Goal: Task Accomplishment & Management: Manage account settings

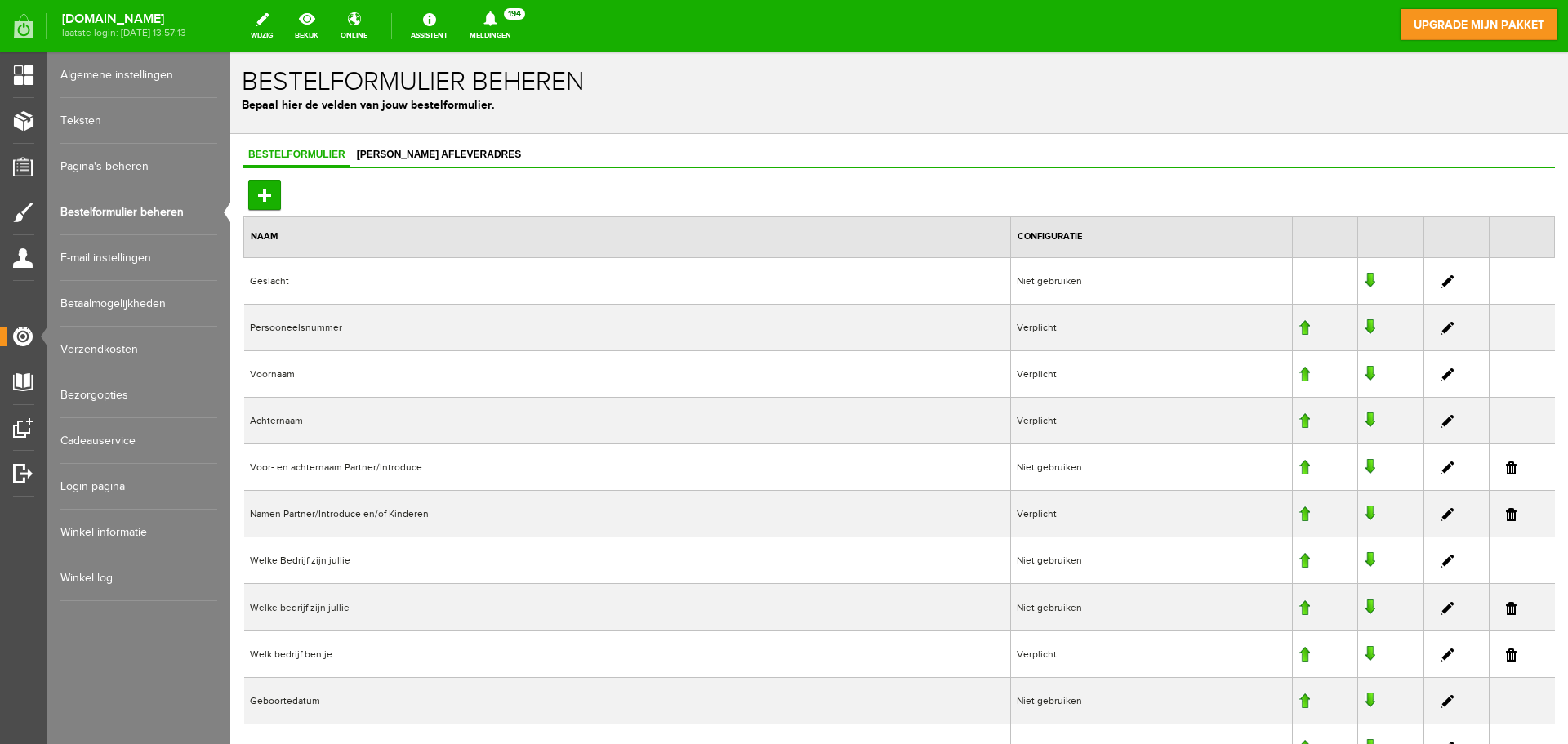
scroll to position [533, 0]
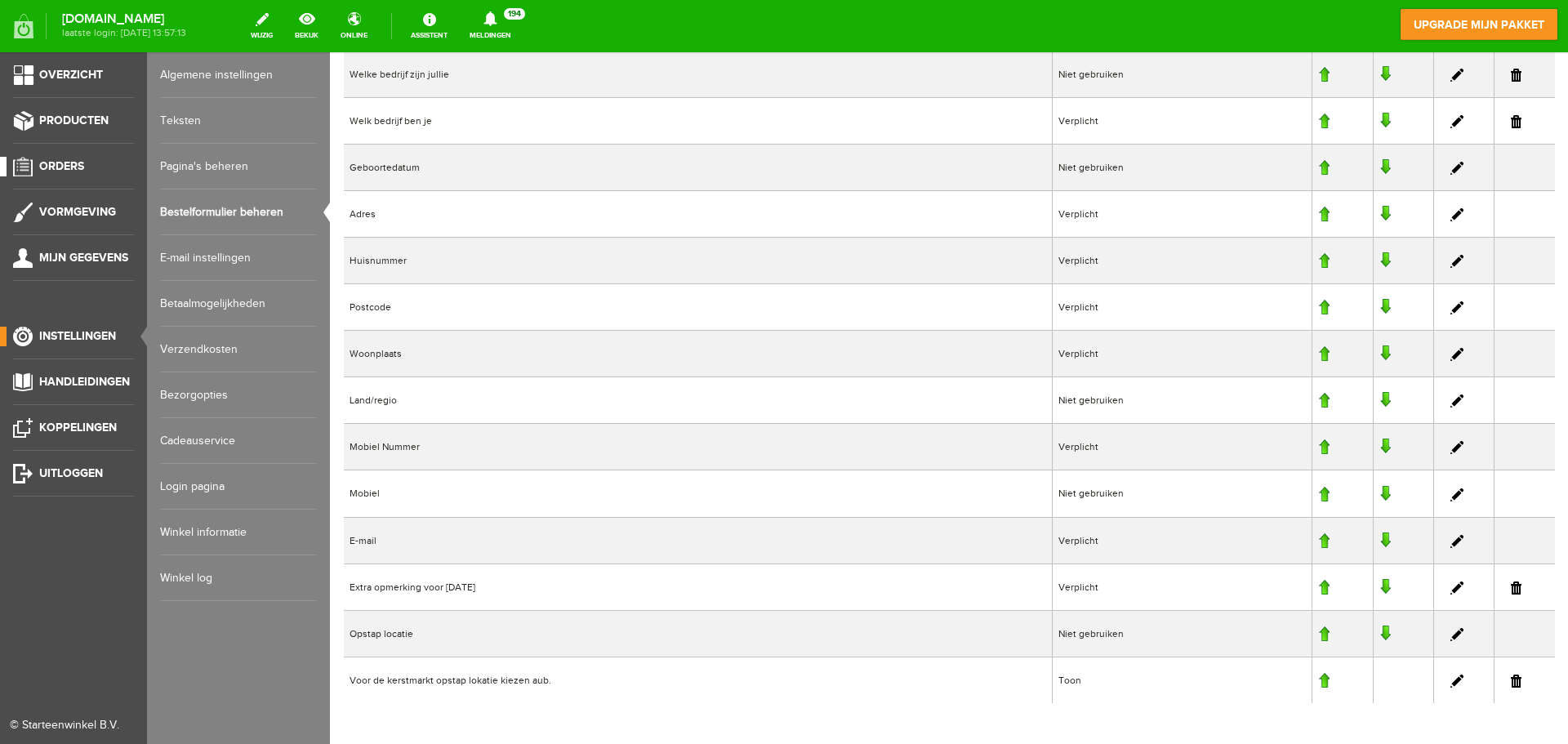
click at [66, 166] on span "Orders" at bounding box center [62, 166] width 45 height 14
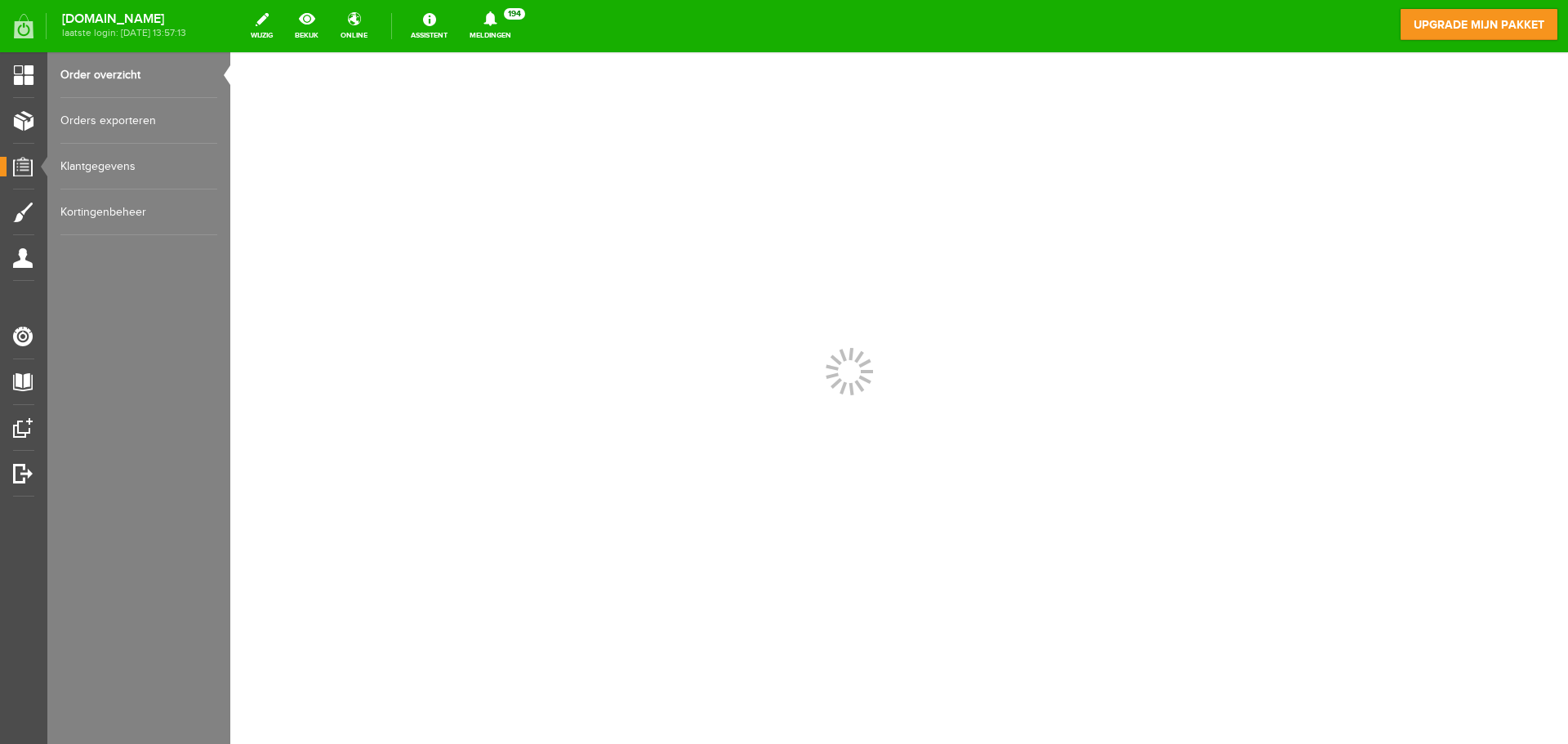
scroll to position [0, 0]
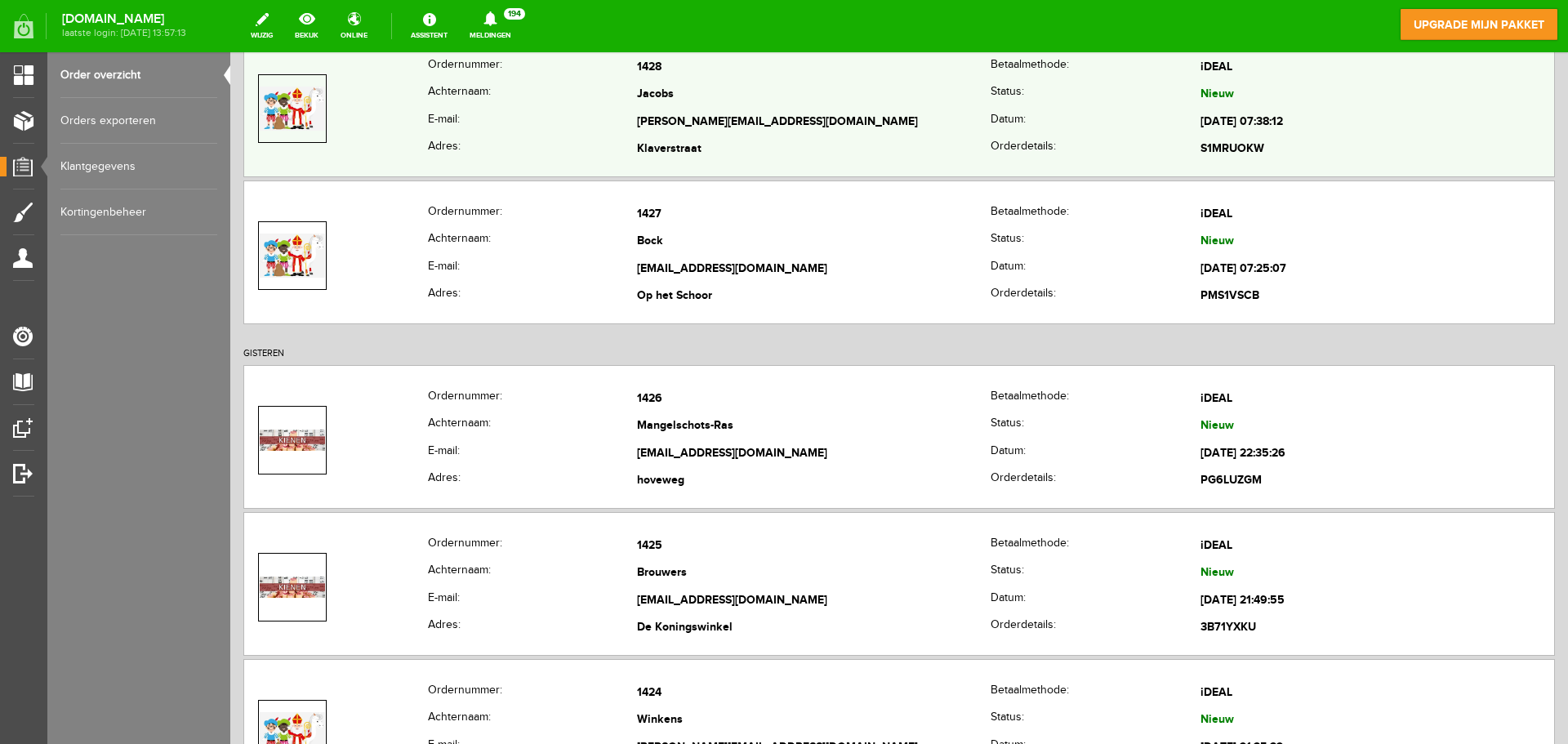
scroll to position [572, 0]
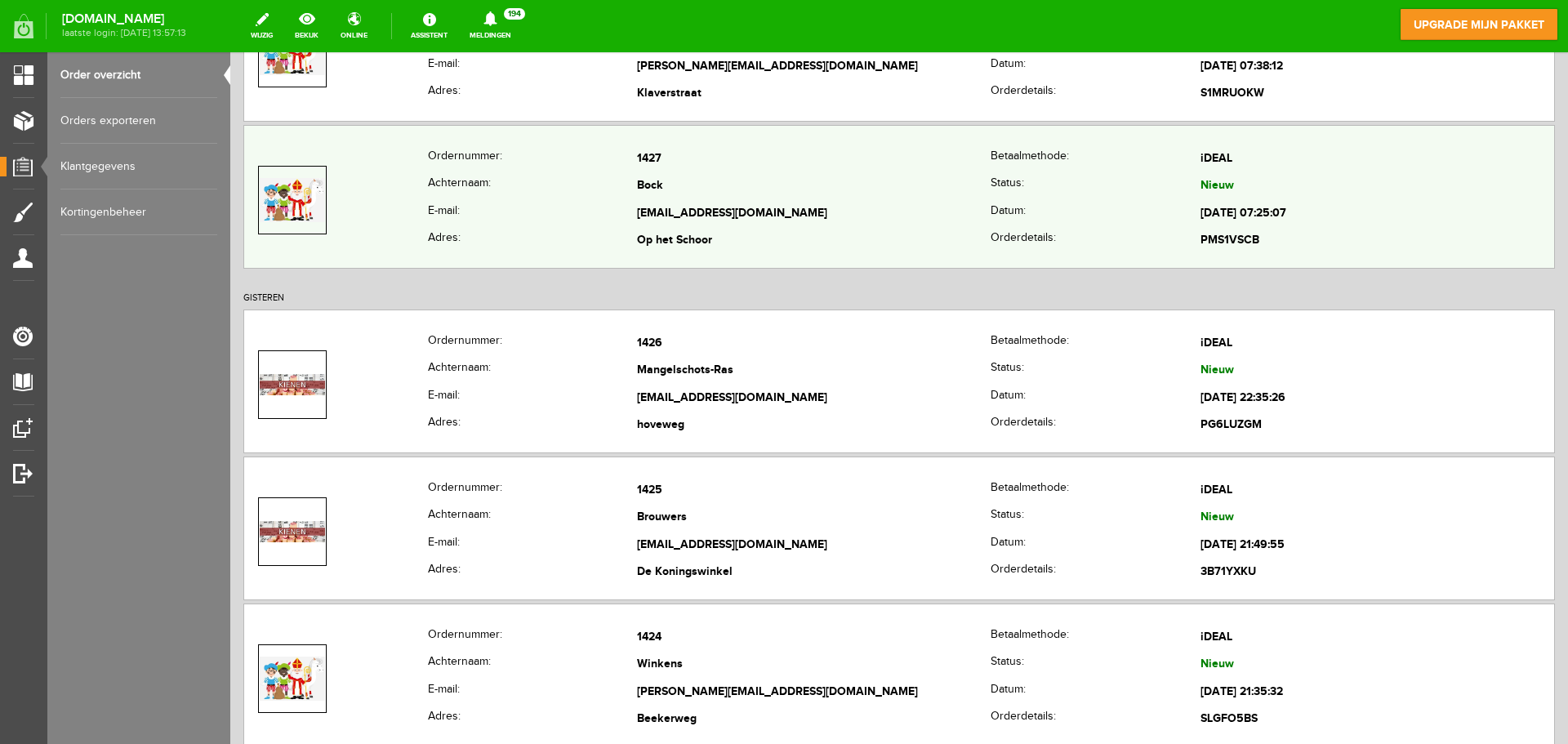
click at [754, 203] on td "[EMAIL_ADDRESS][DOMAIN_NAME]" at bounding box center [814, 214] width 354 height 28
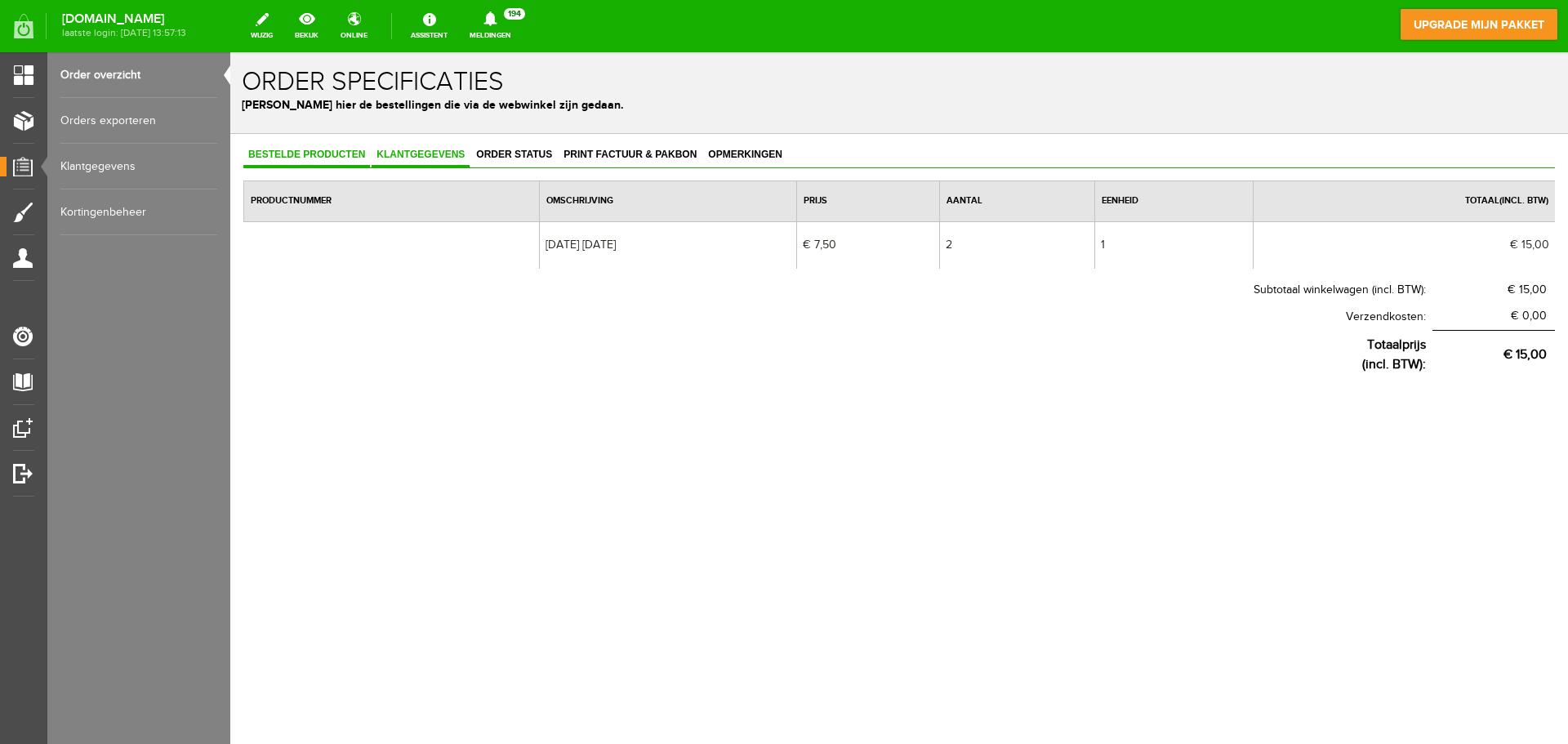
click at [396, 147] on link "Klantgegevens" at bounding box center [421, 155] width 98 height 24
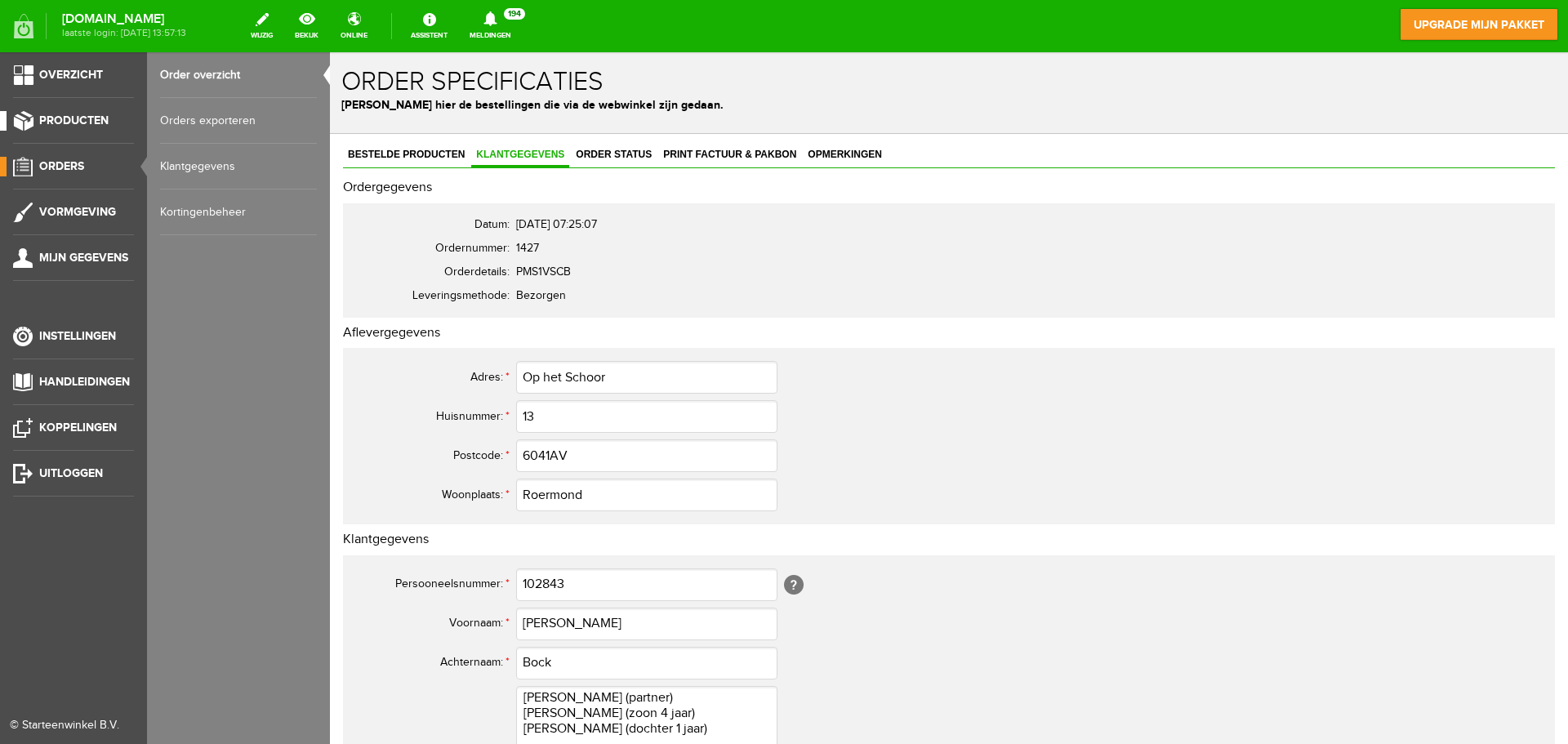
click at [74, 123] on span "Producten" at bounding box center [74, 120] width 70 height 14
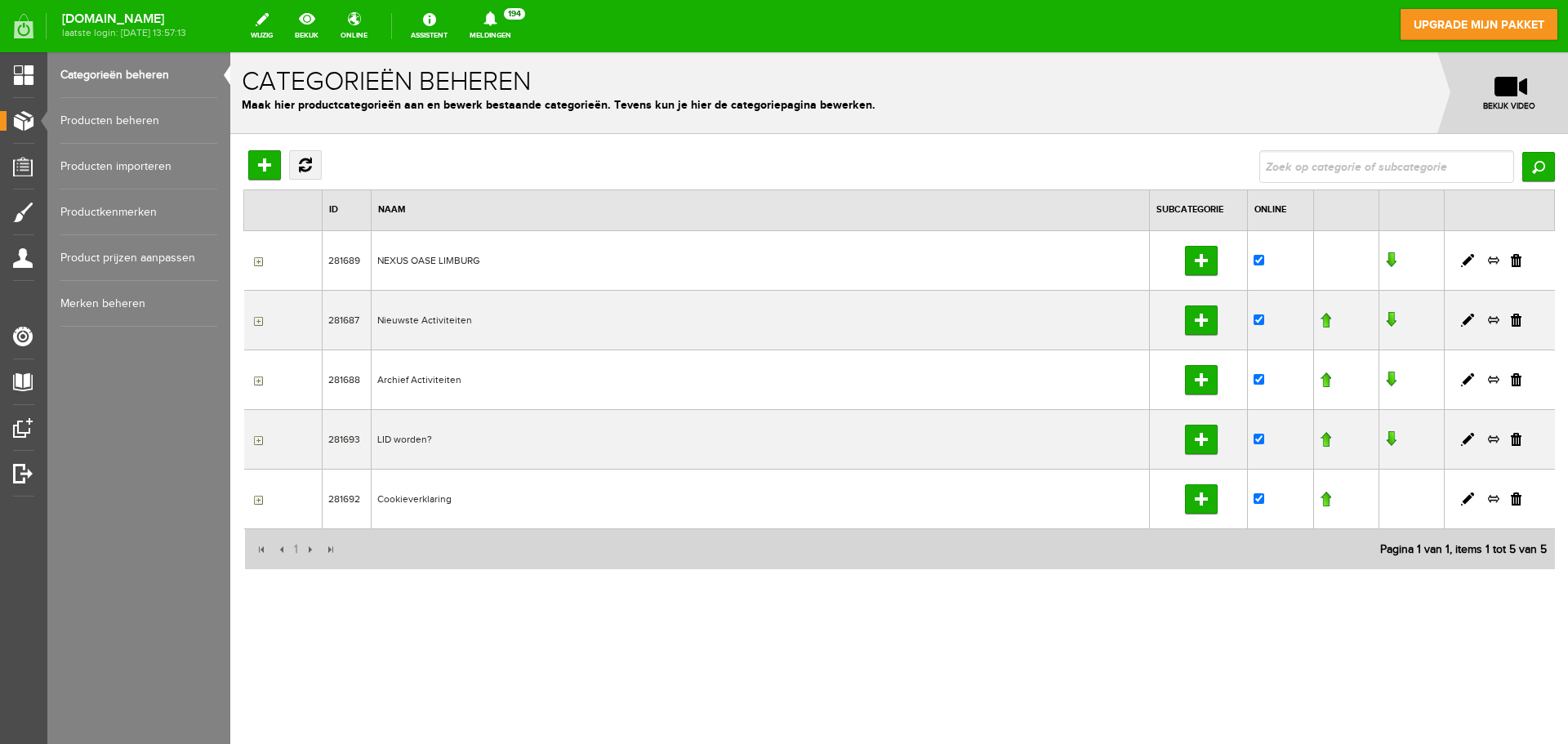
click at [124, 118] on link "Producten beheren" at bounding box center [138, 121] width 156 height 45
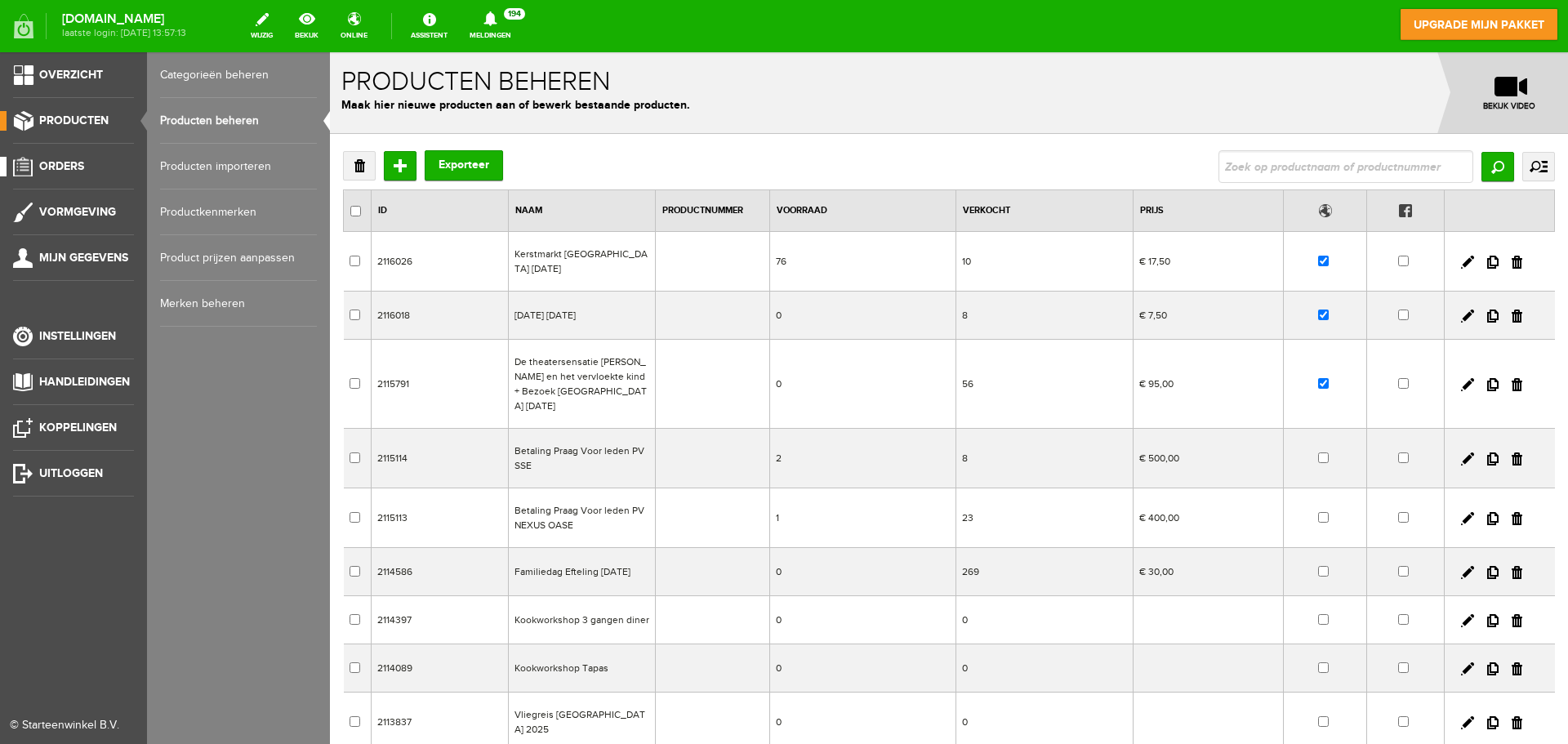
click at [64, 166] on span "Orders" at bounding box center [62, 166] width 45 height 14
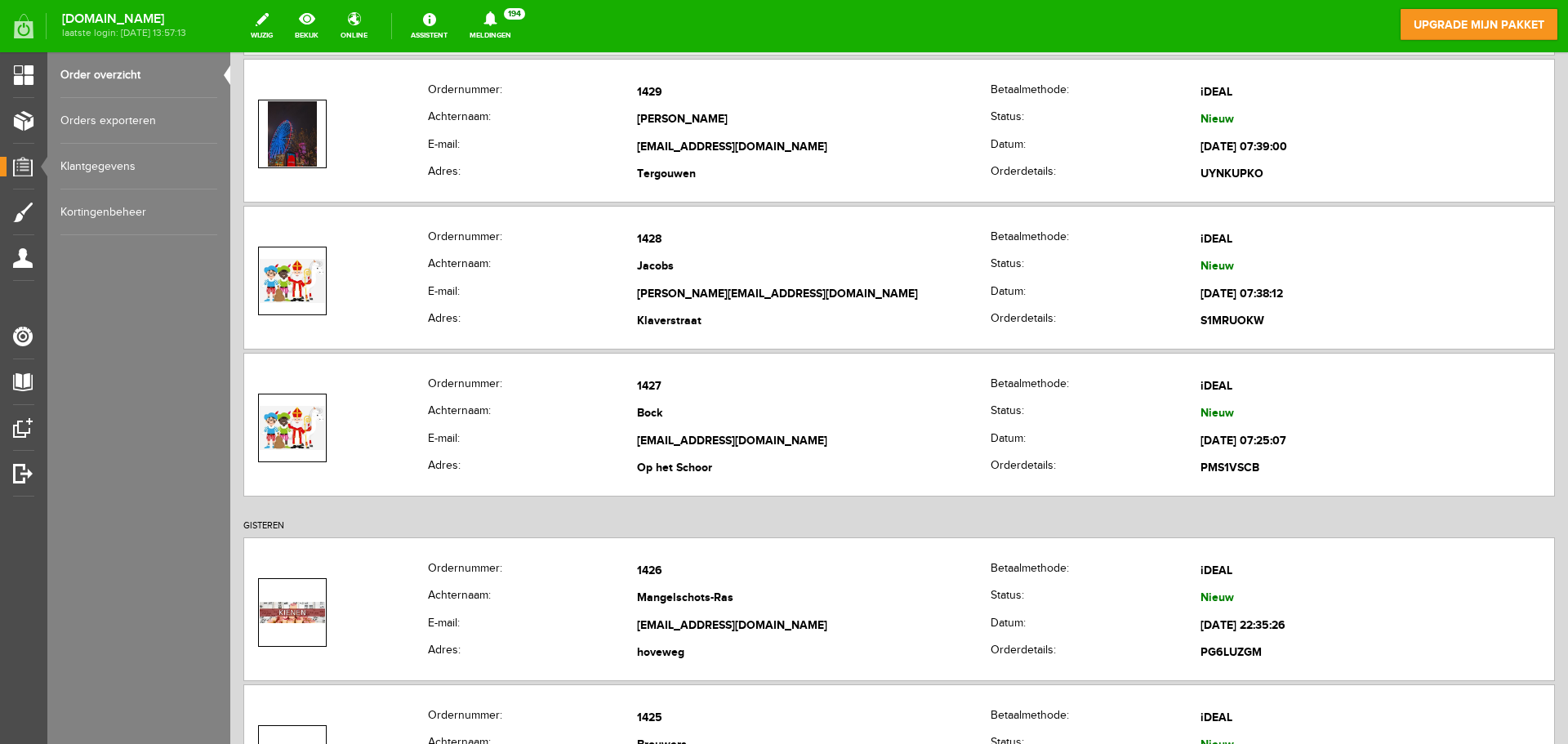
scroll to position [408, 0]
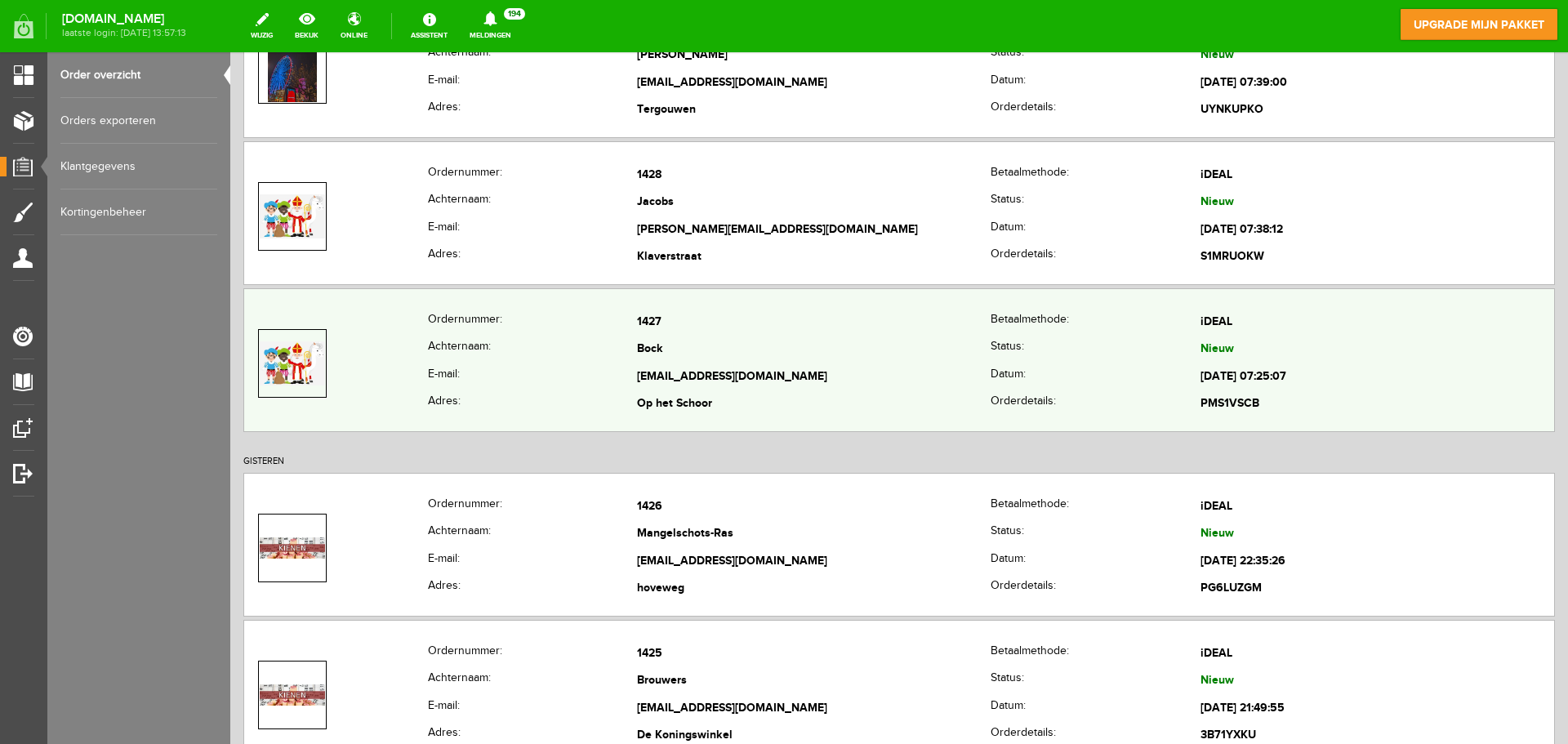
click at [645, 354] on td "Bock" at bounding box center [814, 350] width 354 height 28
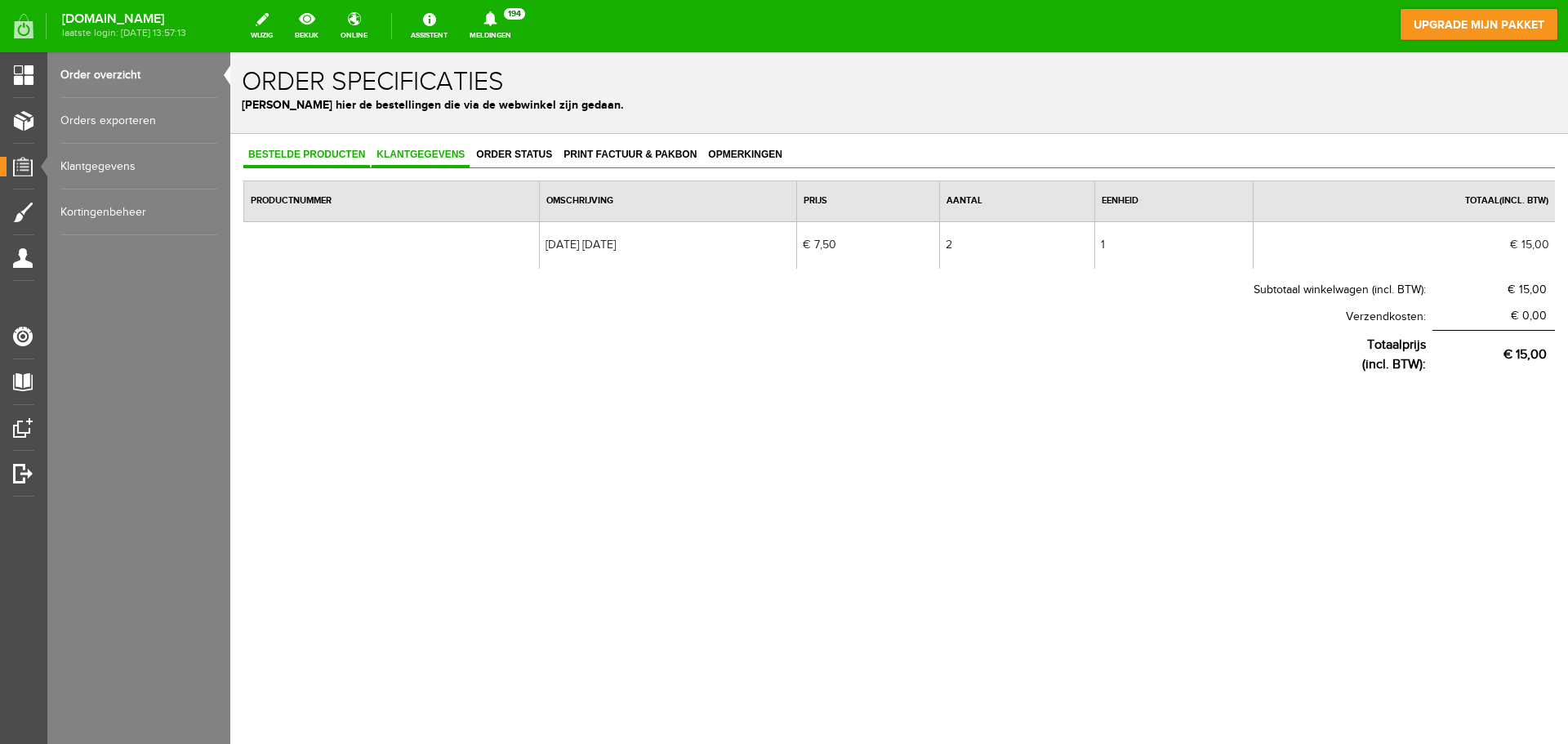
click at [444, 158] on span "Klantgegevens" at bounding box center [421, 155] width 98 height 12
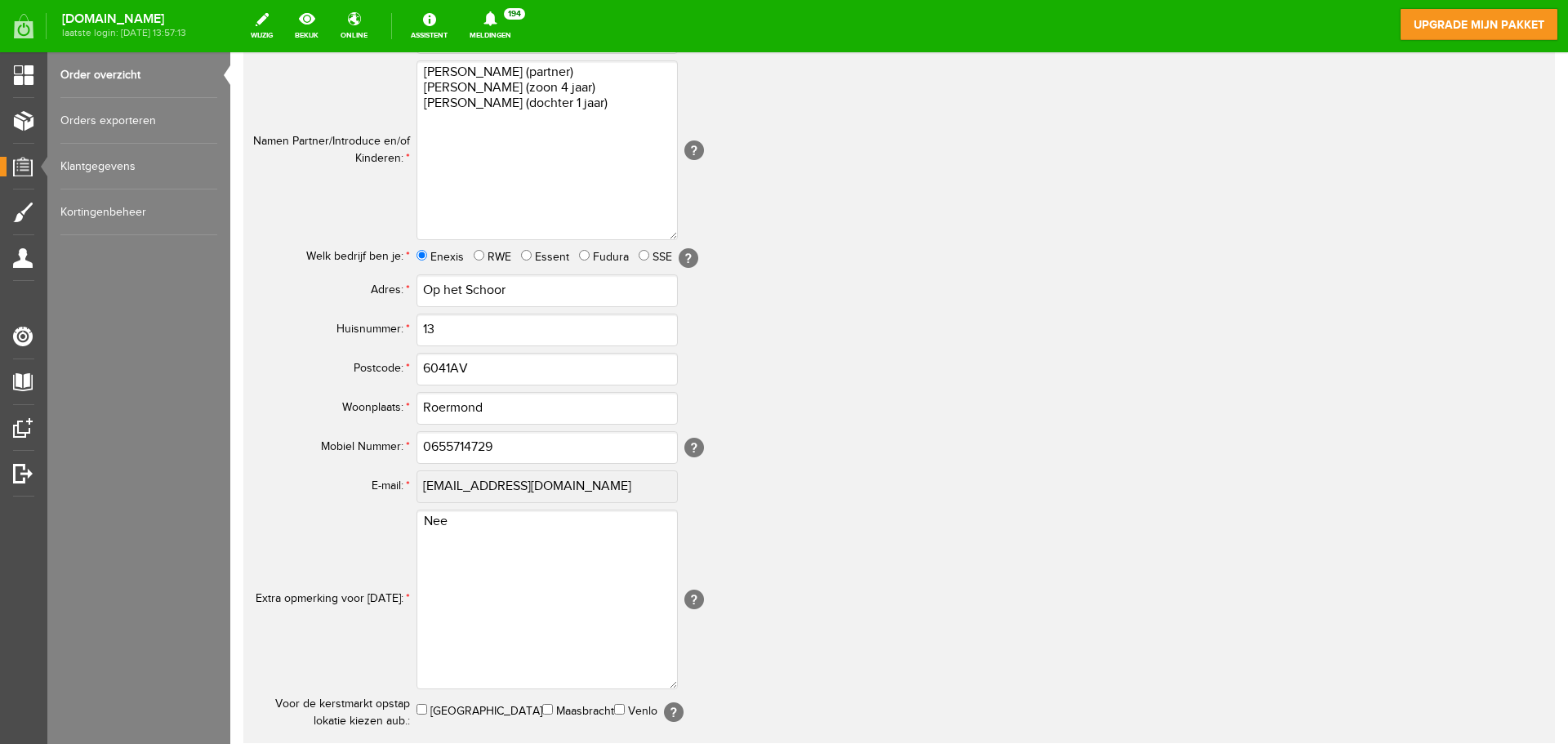
scroll to position [653, 0]
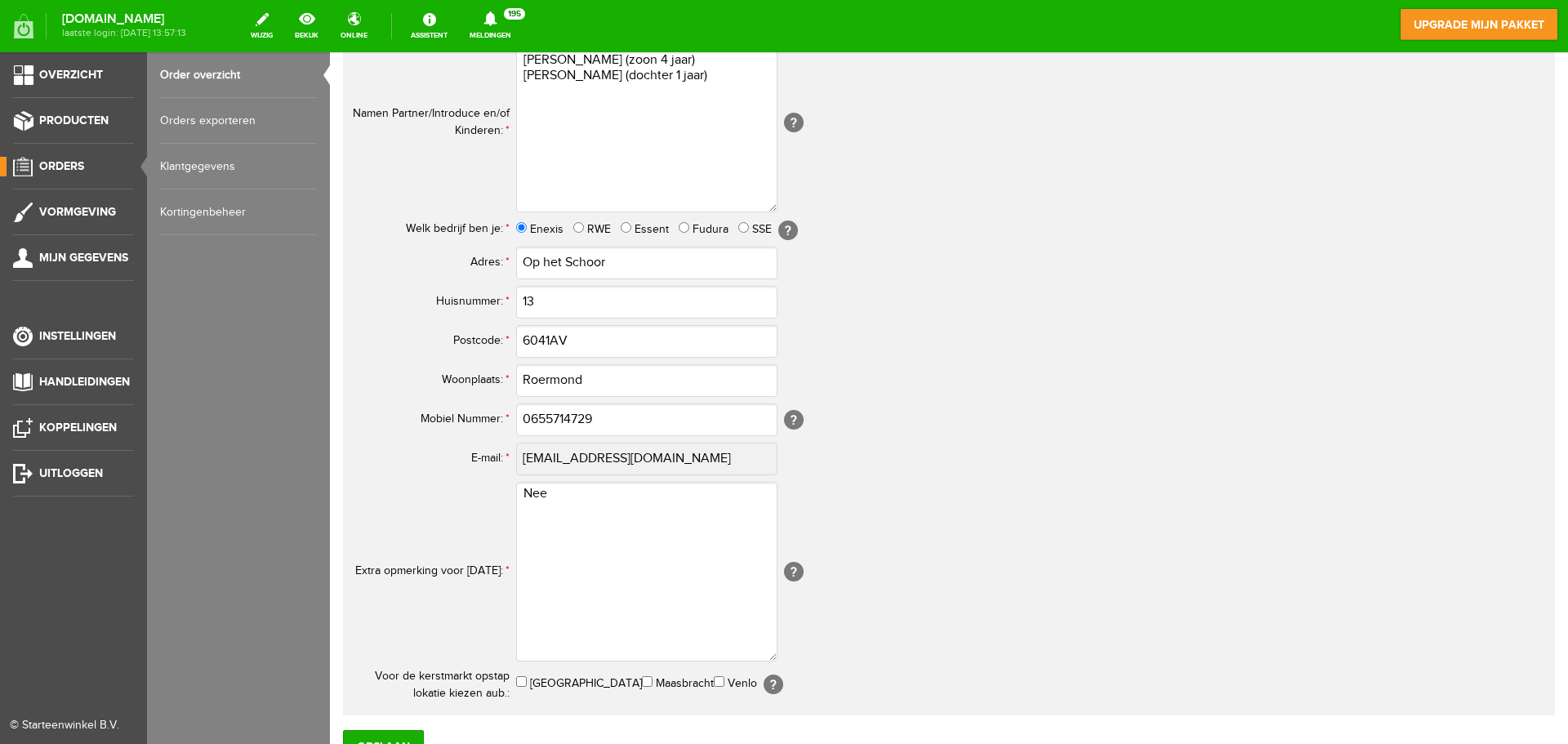
click at [71, 161] on span "Orders" at bounding box center [62, 166] width 45 height 14
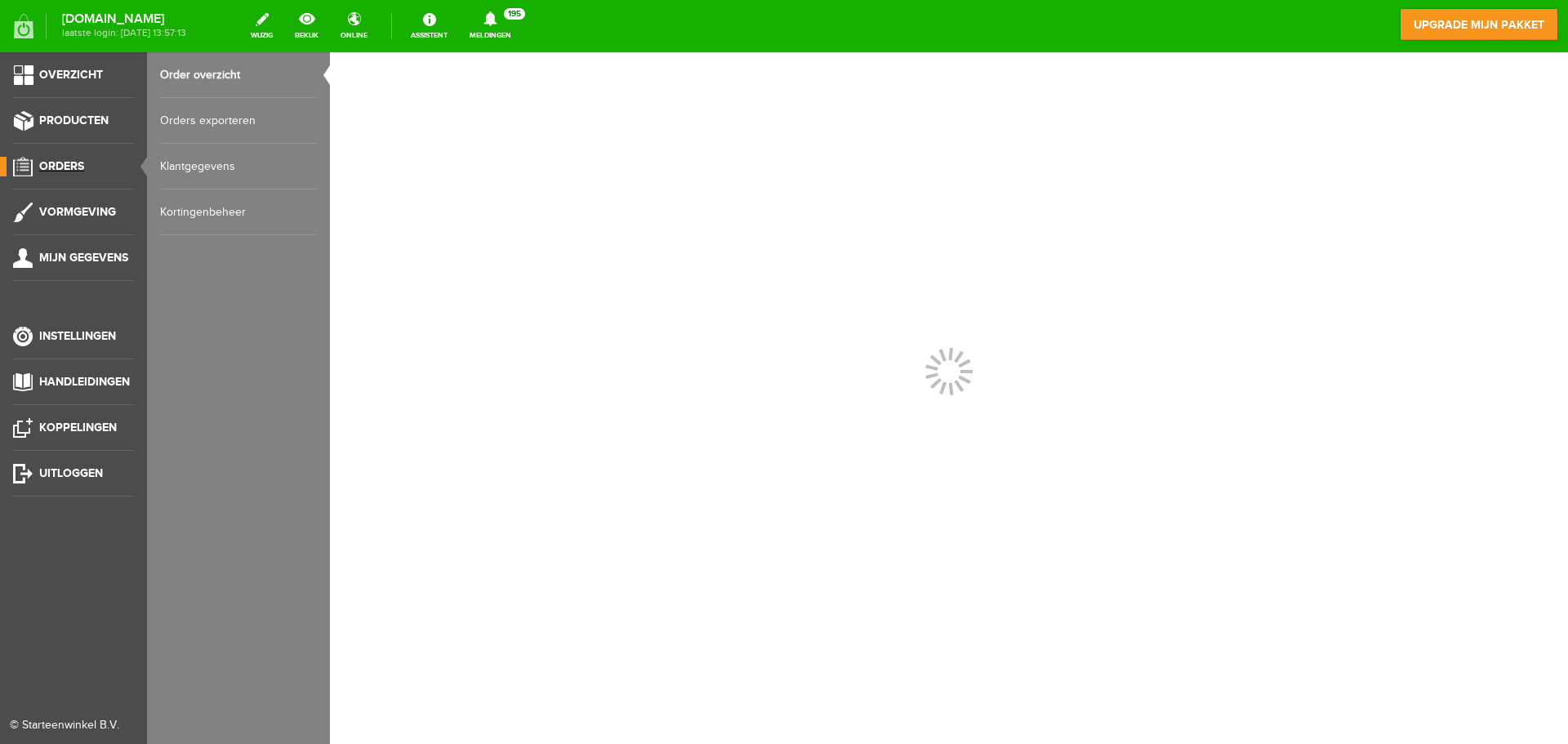
scroll to position [0, 0]
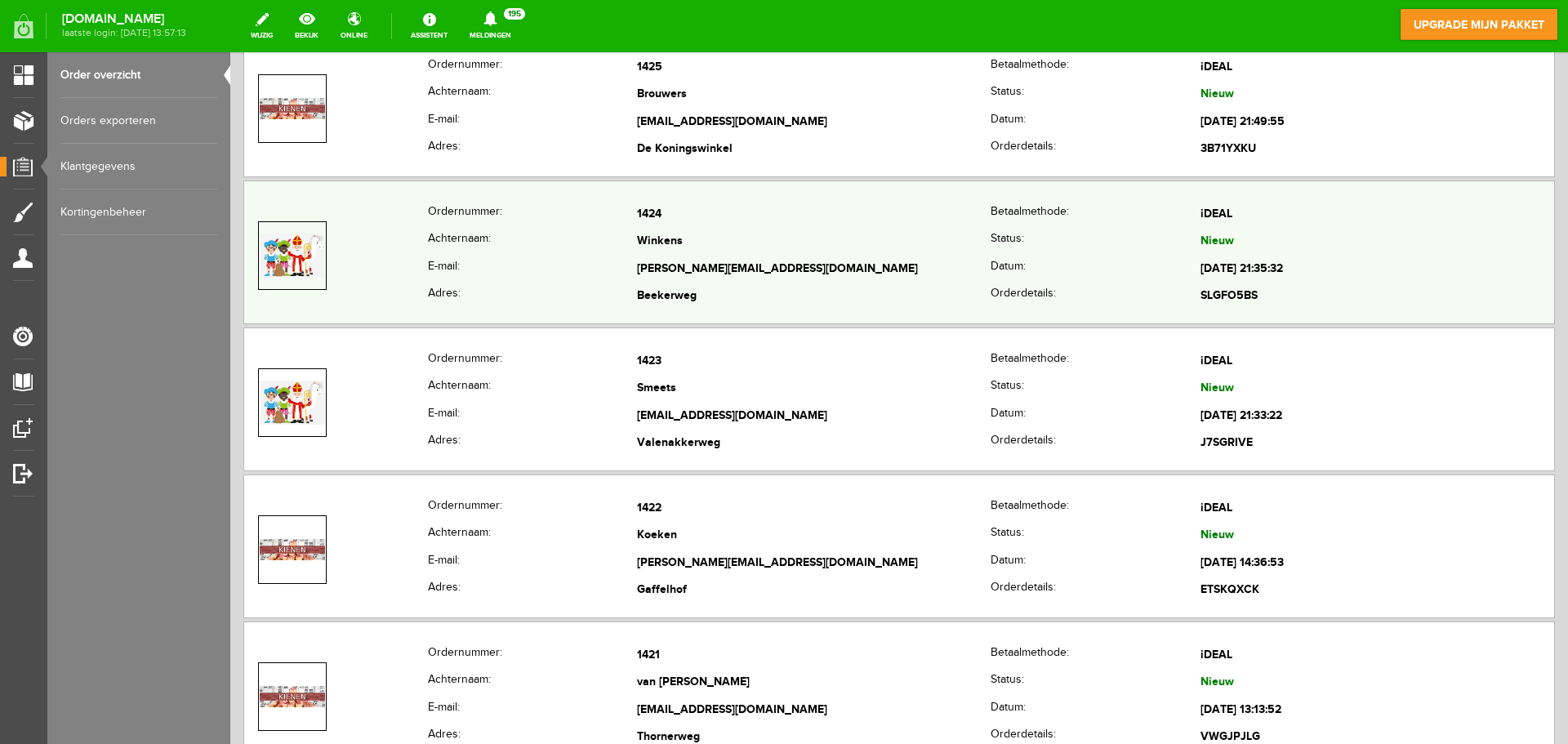
scroll to position [1144, 0]
click at [719, 277] on td "[PERSON_NAME][EMAIL_ADDRESS][DOMAIN_NAME]" at bounding box center [814, 268] width 354 height 28
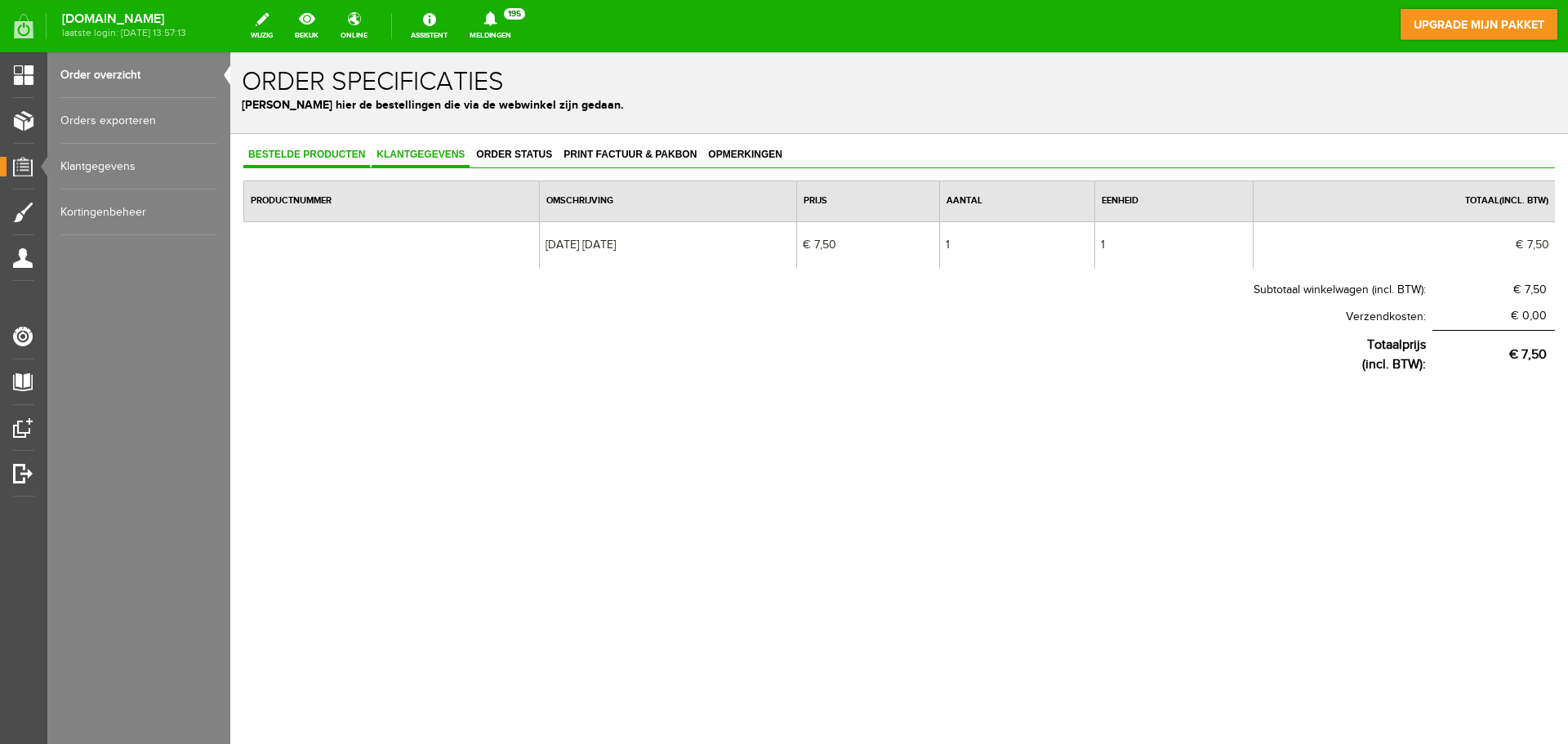
click at [397, 151] on span "Klantgegevens" at bounding box center [421, 155] width 98 height 12
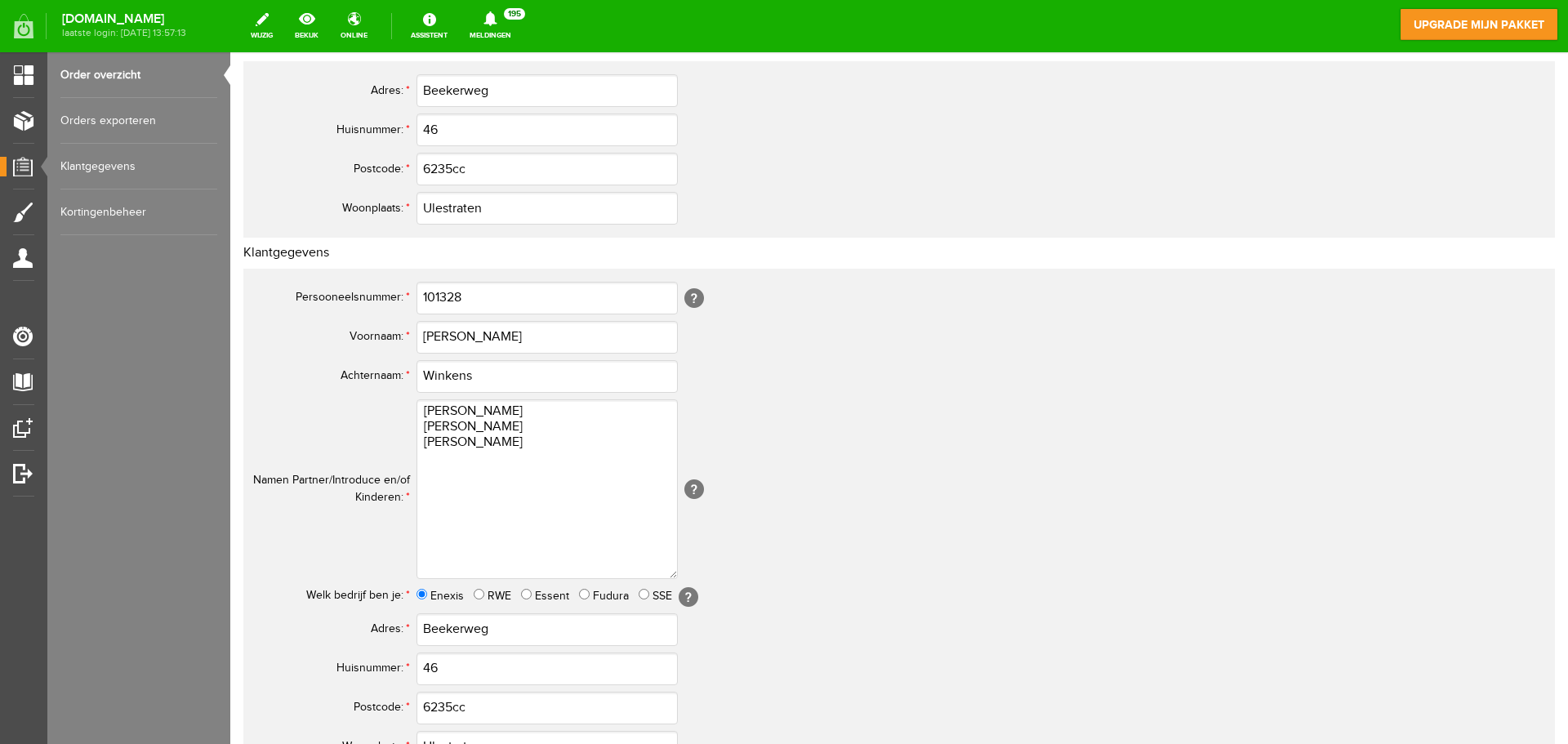
scroll to position [408, 0]
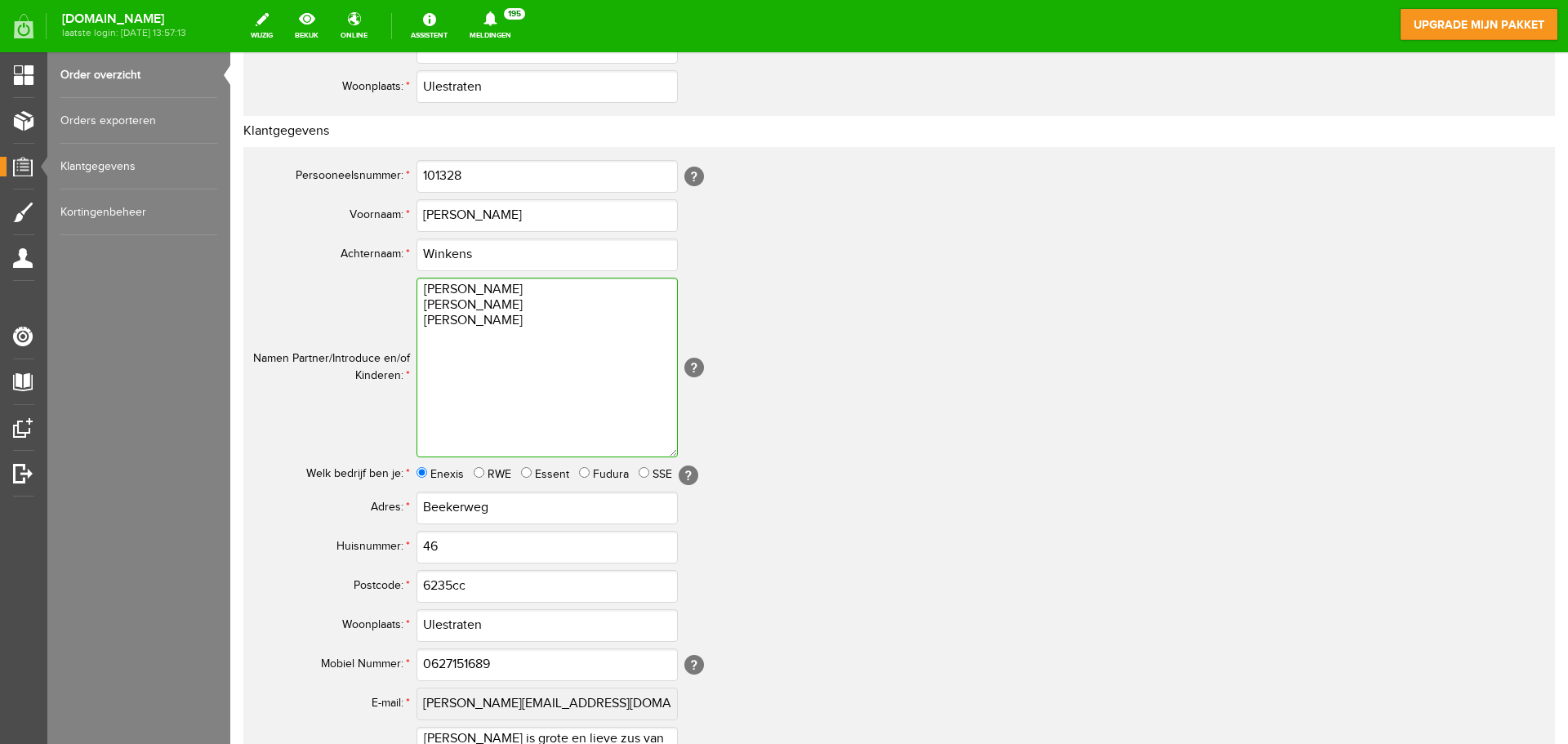
click at [546, 336] on textarea "[PERSON_NAME] [PERSON_NAME] [PERSON_NAME]" at bounding box center [547, 367] width 262 height 180
paste textarea "Eefje is van [DATE] en Teun is nog wat jong voor [DATE] hij is van [DATE]."
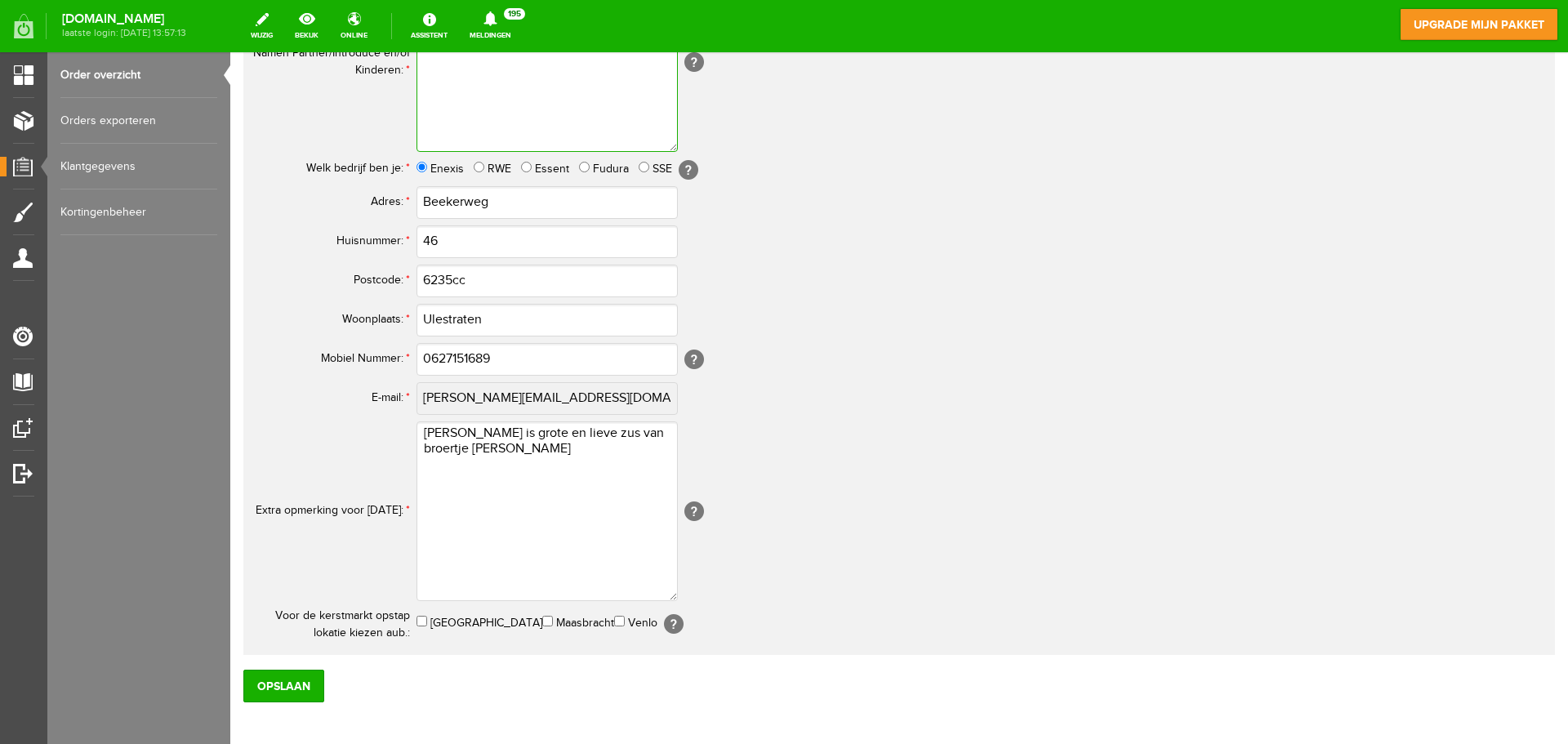
scroll to position [793, 0]
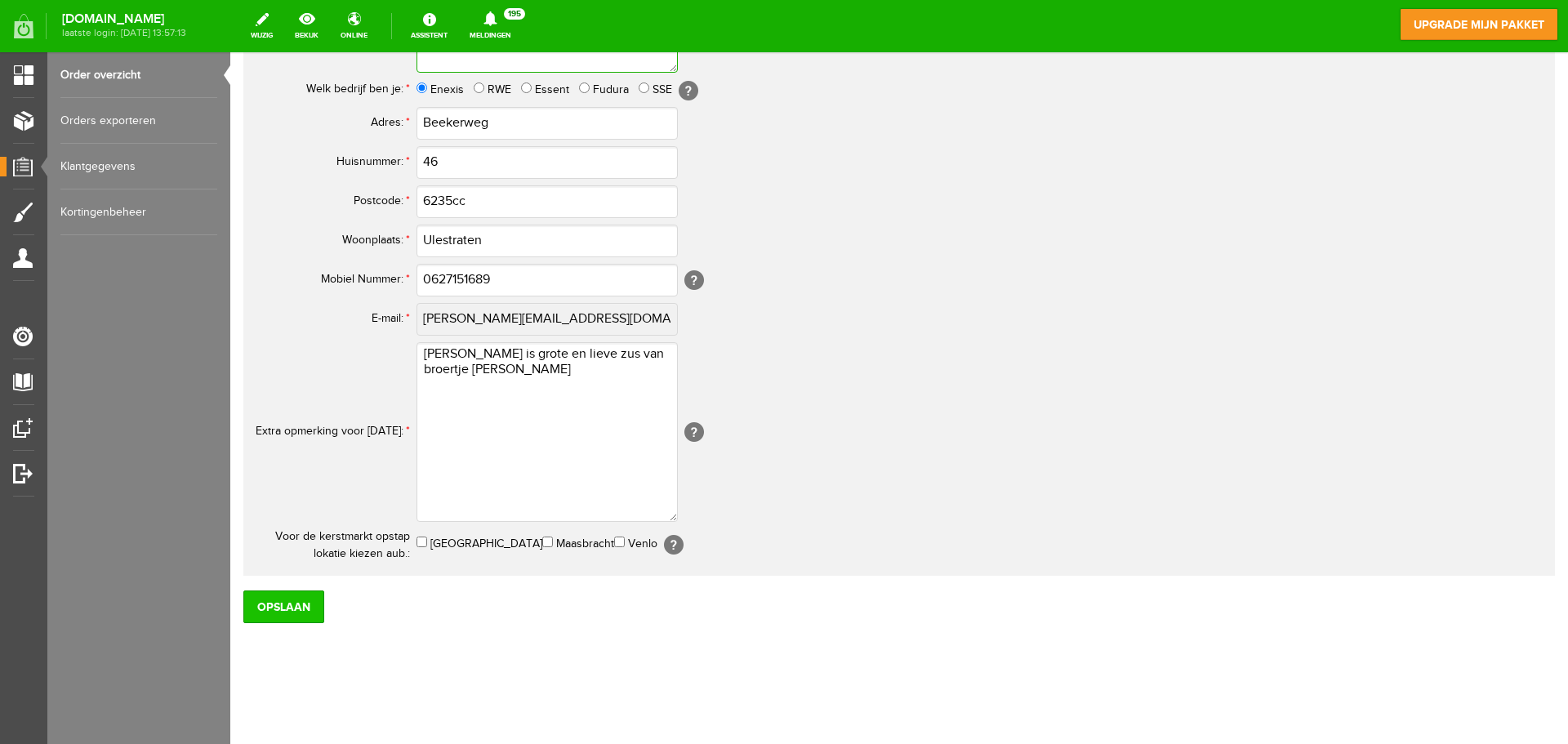
type textarea "[PERSON_NAME] [PERSON_NAME] [PERSON_NAME] Eefje is van [DATE] en Teun is nog wa…"
click at [306, 604] on input "Opslaan" at bounding box center [283, 606] width 81 height 32
